Goal: Book appointment/travel/reservation

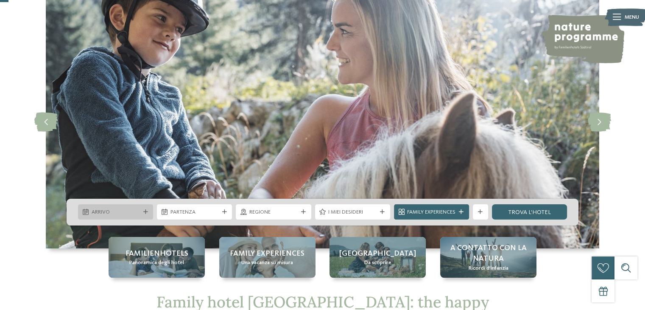
click at [139, 212] on span "Arrivo" at bounding box center [116, 212] width 48 height 8
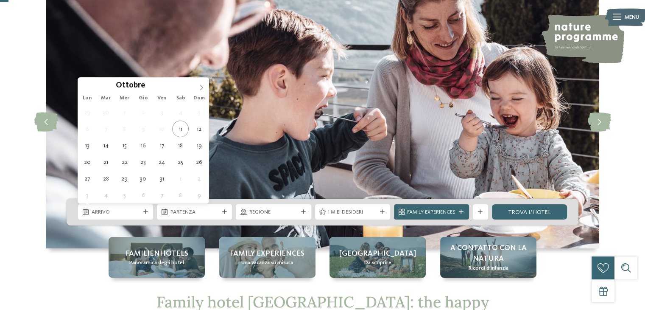
click at [202, 85] on icon at bounding box center [201, 87] width 6 height 6
type input "****"
click at [202, 85] on icon at bounding box center [201, 87] width 6 height 6
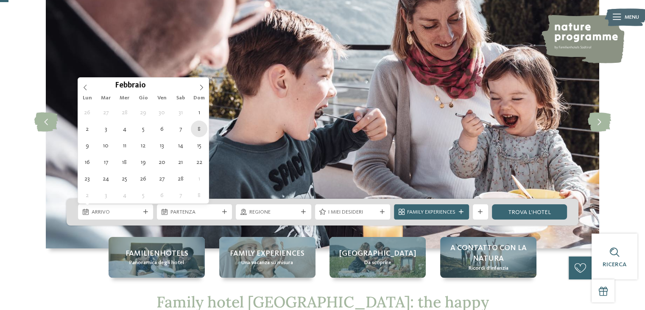
type div "08.02.2026"
type input "****"
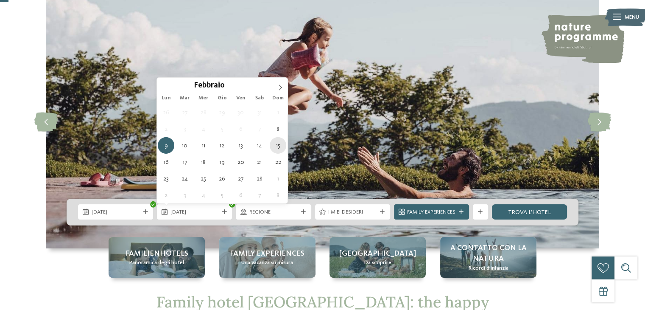
type div "15.02.2026"
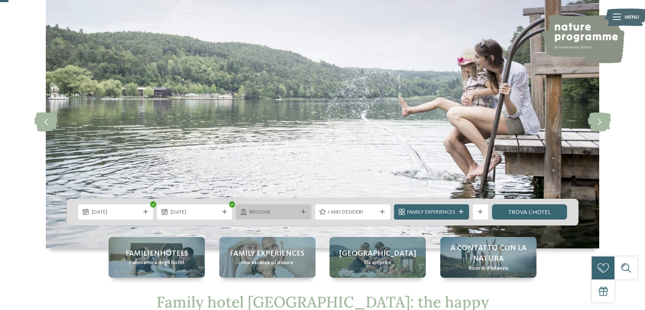
click at [303, 210] on icon at bounding box center [303, 211] width 5 height 5
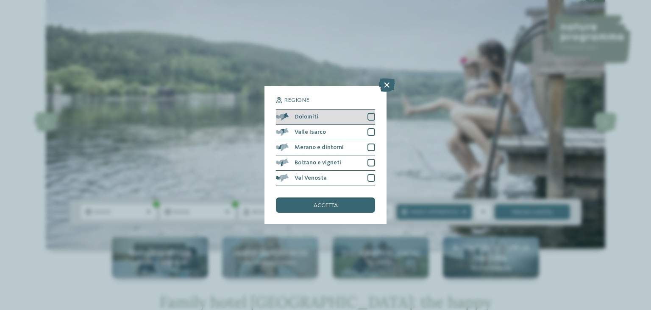
click at [334, 119] on div "Dolomiti" at bounding box center [325, 116] width 99 height 15
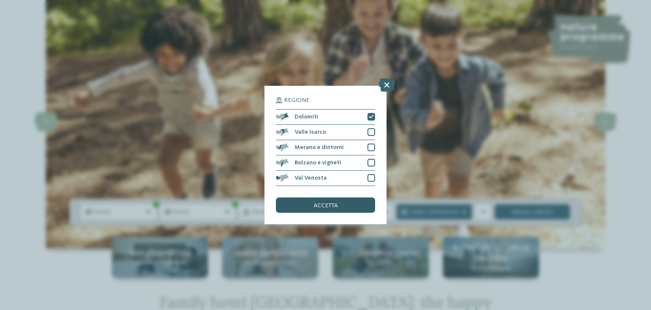
click at [346, 207] on div "accetta" at bounding box center [325, 204] width 99 height 15
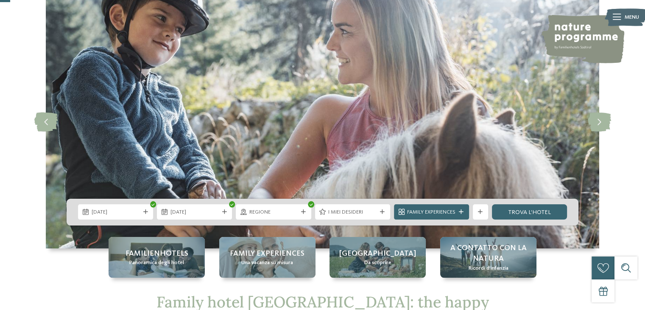
scroll to position [85, 0]
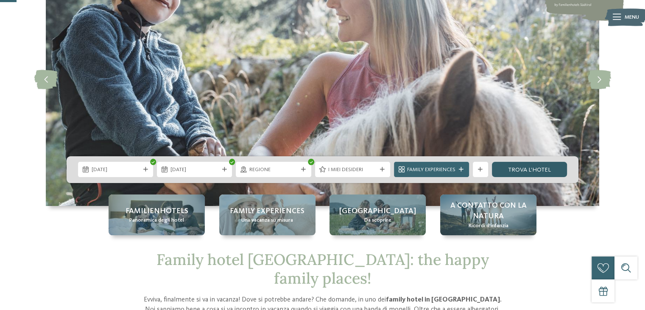
click at [543, 174] on link "trova l’hotel" at bounding box center [529, 169] width 75 height 15
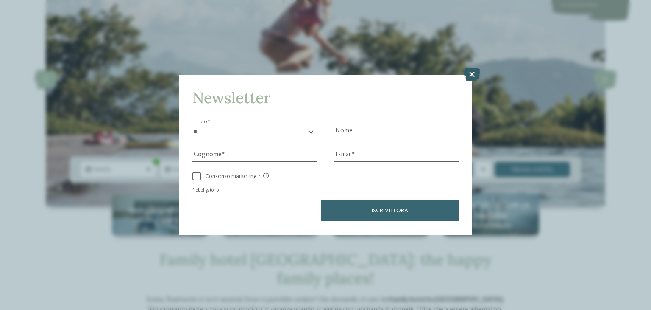
click at [470, 78] on icon at bounding box center [472, 75] width 17 height 14
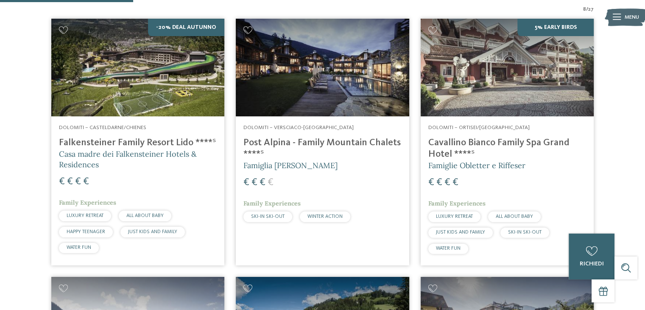
scroll to position [330, 0]
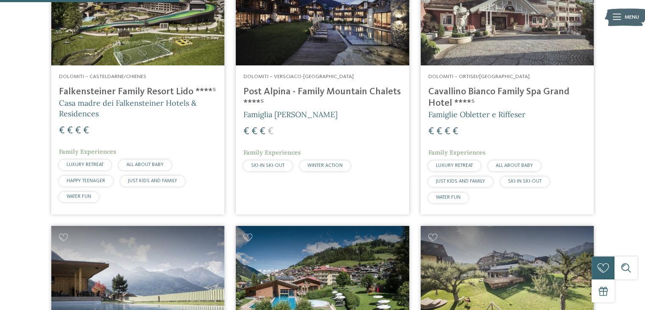
click at [346, 93] on h4 "Post Alpina - Family Mountain Chalets ****ˢ" at bounding box center [322, 97] width 158 height 23
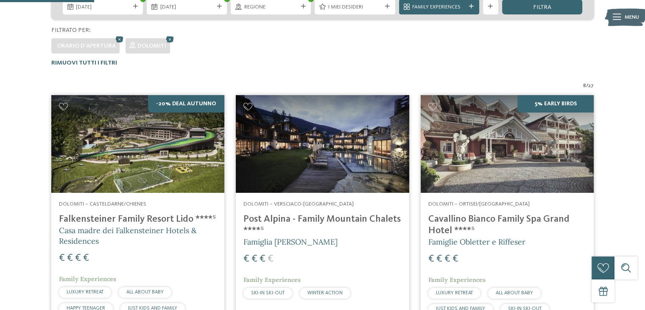
scroll to position [34, 0]
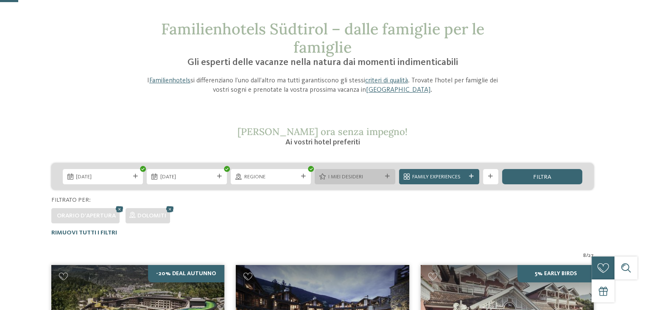
click at [380, 178] on span "I miei desideri" at bounding box center [354, 177] width 53 height 8
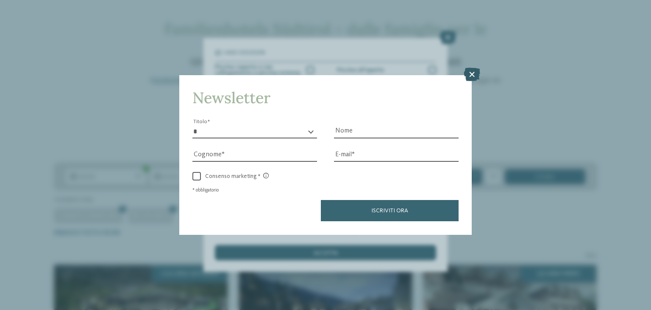
click at [465, 71] on icon at bounding box center [472, 75] width 17 height 14
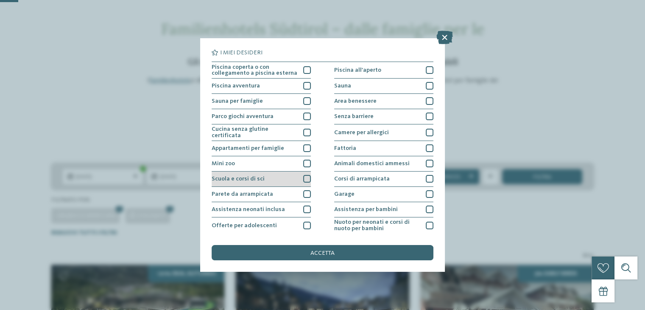
click at [303, 176] on div at bounding box center [307, 179] width 8 height 8
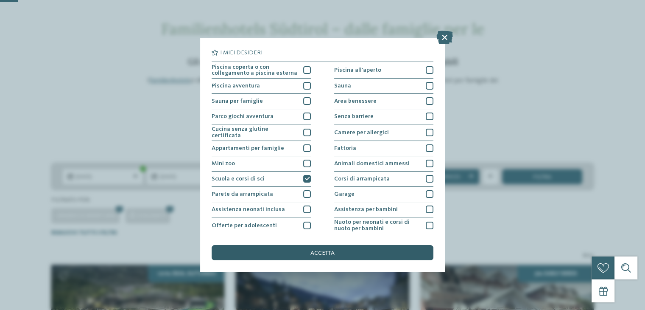
click at [334, 245] on div "accetta" at bounding box center [322, 252] width 221 height 15
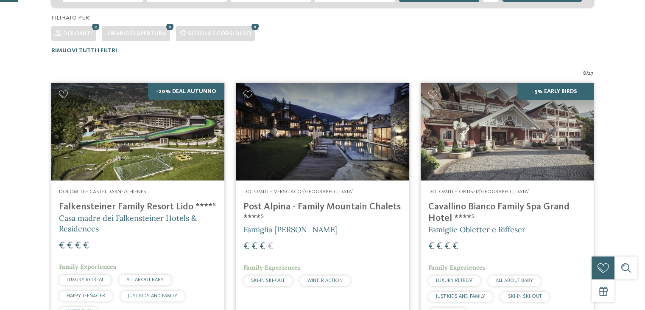
scroll to position [246, 0]
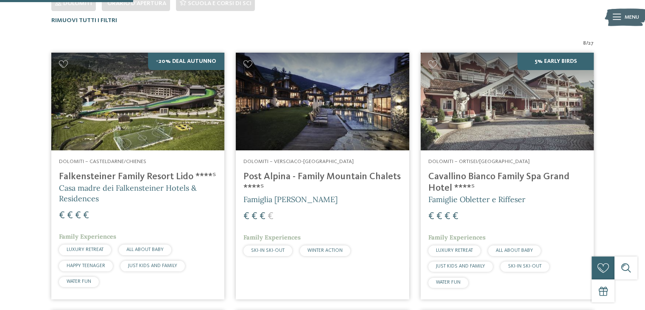
click at [120, 177] on h4 "Falkensteiner Family Resort Lido ****ˢ" at bounding box center [138, 176] width 158 height 11
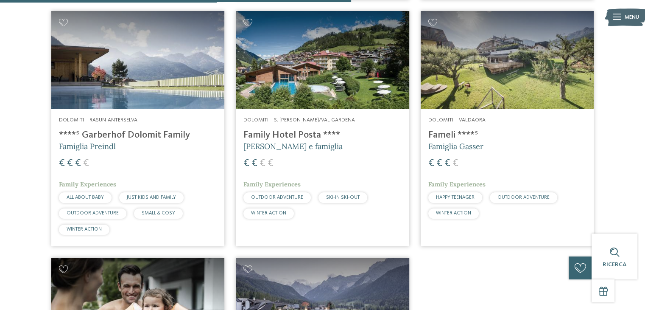
scroll to position [670, 0]
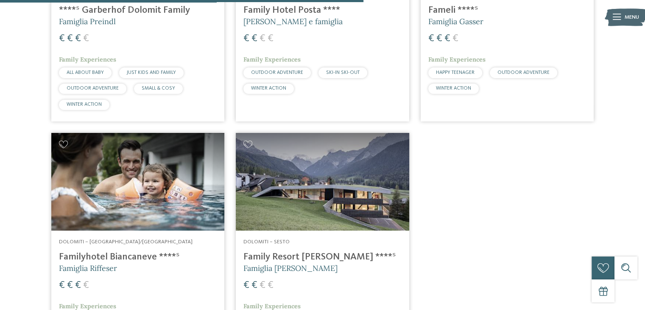
click at [371, 212] on img at bounding box center [322, 182] width 173 height 98
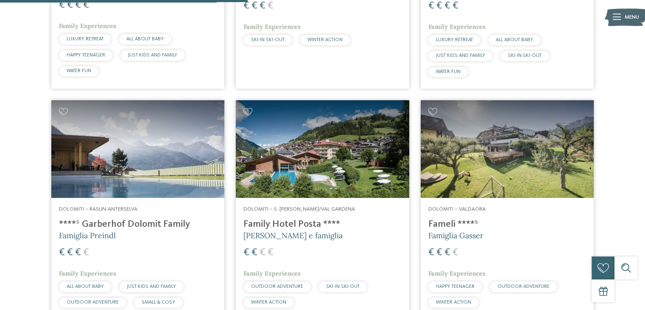
scroll to position [330, 0]
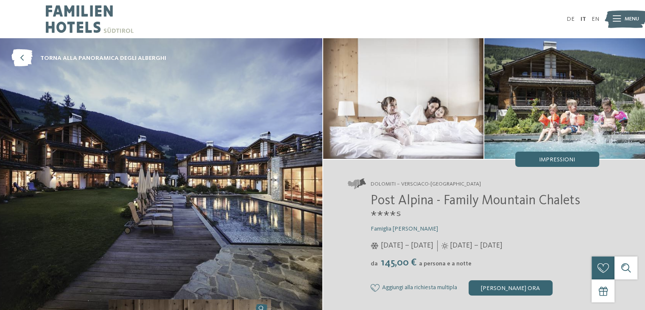
click at [617, 22] on div at bounding box center [617, 19] width 8 height 19
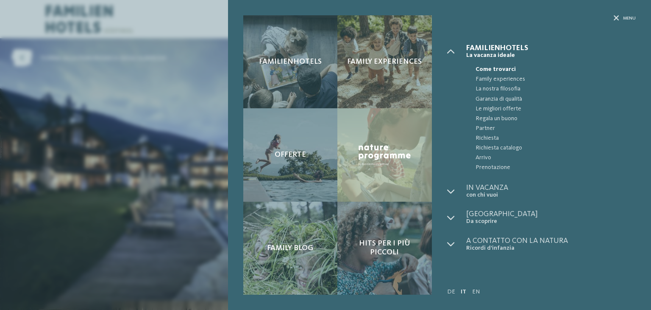
click at [192, 116] on div "Familienhotels Family experiences Offerte" at bounding box center [325, 155] width 651 height 310
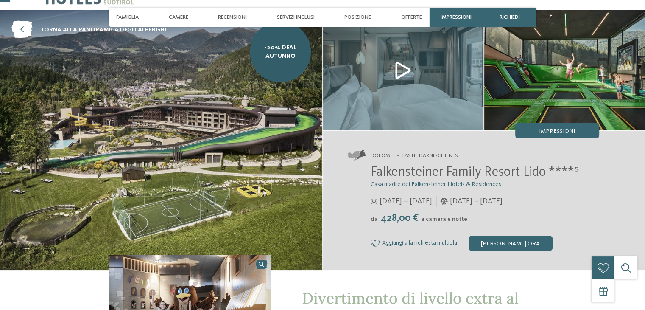
scroll to position [42, 0]
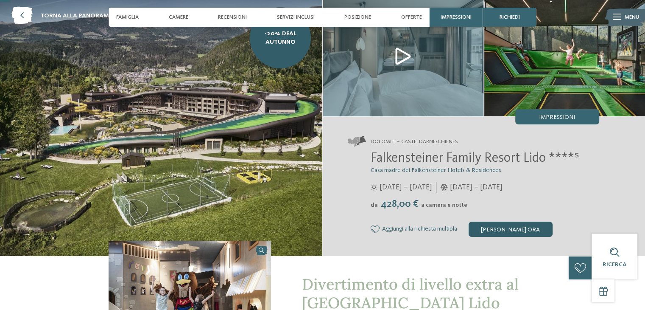
click at [517, 229] on div "[PERSON_NAME] ora" at bounding box center [511, 228] width 84 height 15
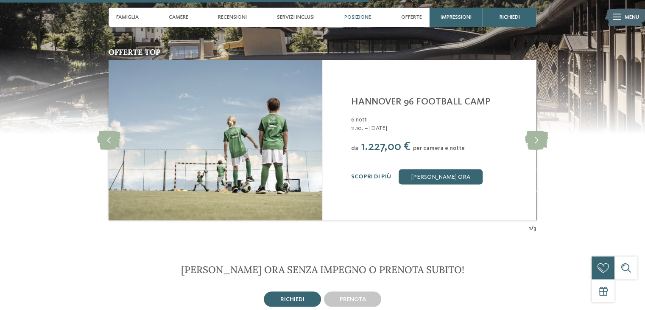
scroll to position [1524, 0]
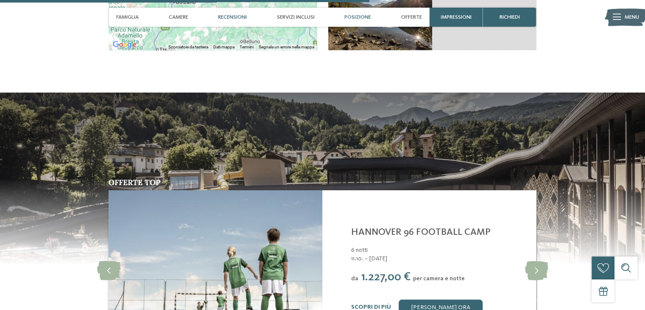
click at [229, 22] on div "Recensioni" at bounding box center [232, 17] width 36 height 19
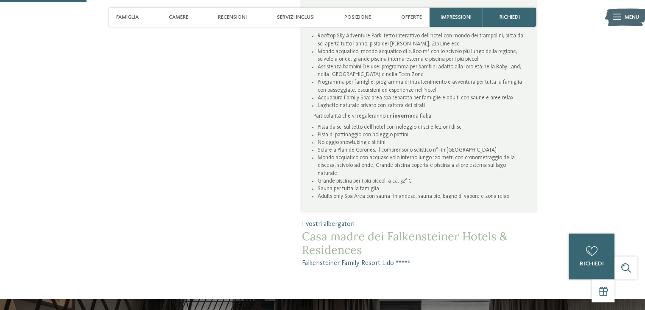
scroll to position [358, 0]
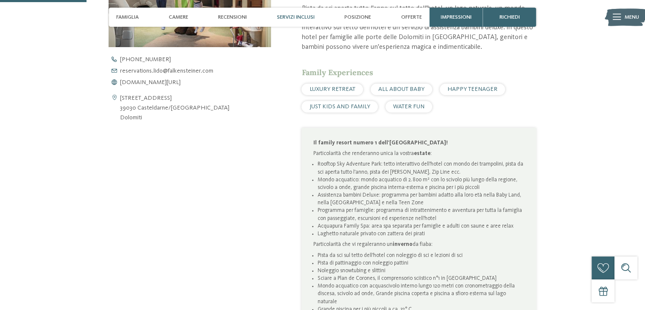
click at [301, 18] on span "Servizi inclusi" at bounding box center [296, 17] width 38 height 6
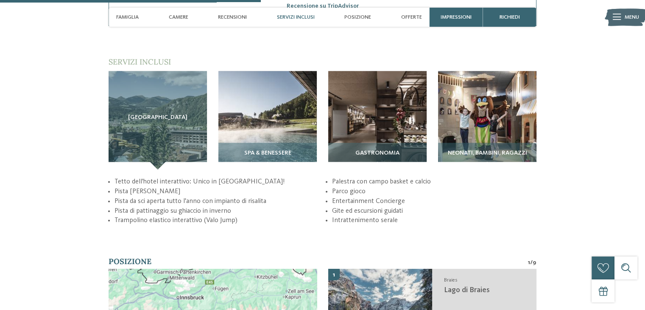
scroll to position [1144, 0]
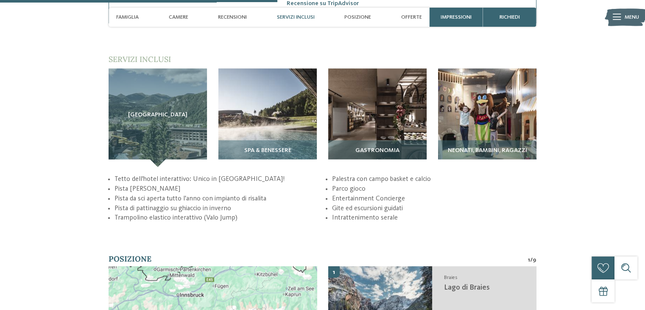
click at [604, 136] on div "torna alla panoramica degli alberghi -20% Deal Autunno" at bounding box center [322, 152] width 645 height 2517
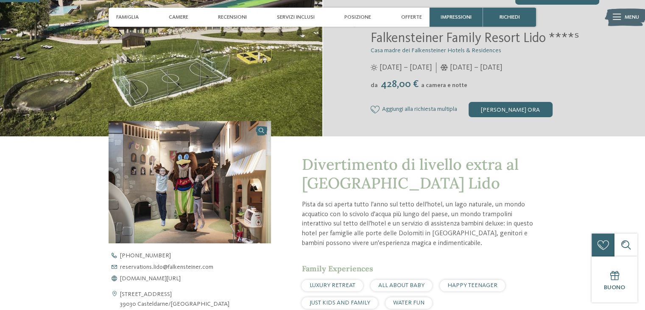
scroll to position [72, 0]
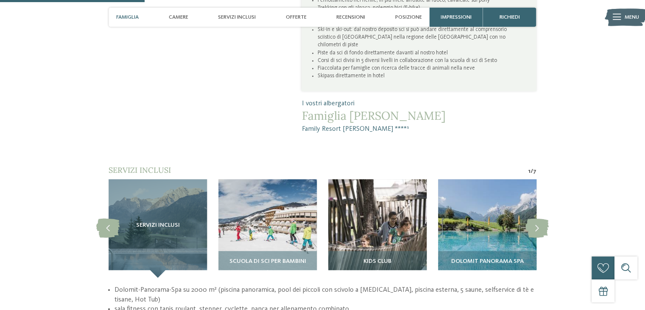
scroll to position [594, 0]
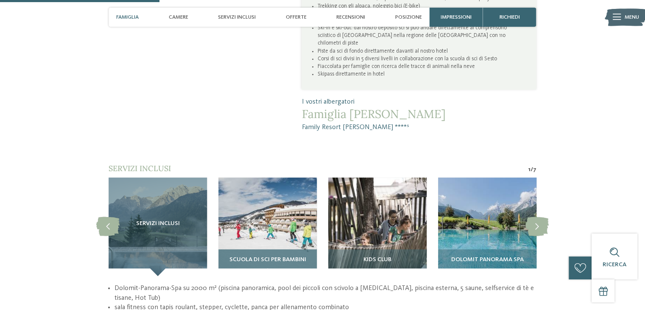
click at [259, 185] on img at bounding box center [267, 226] width 98 height 98
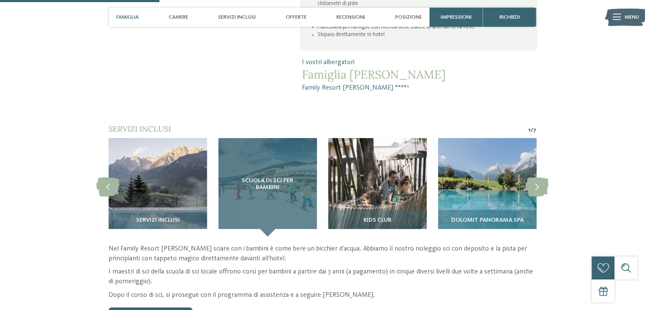
scroll to position [679, 0]
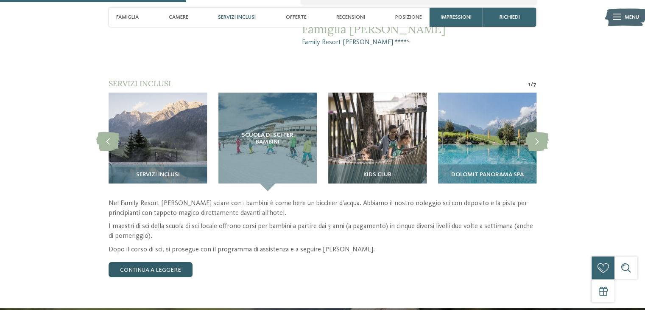
click at [184, 262] on link "continua a leggere" at bounding box center [151, 269] width 84 height 15
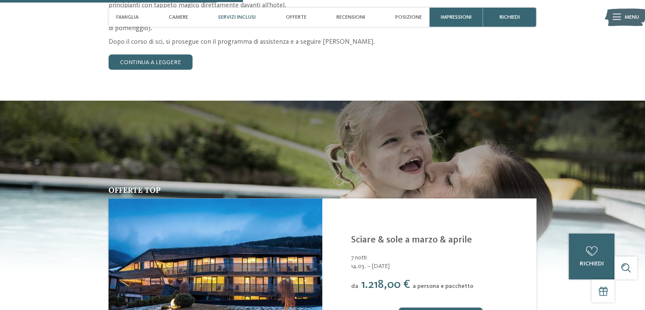
scroll to position [806, 0]
